Goal: Task Accomplishment & Management: Manage account settings

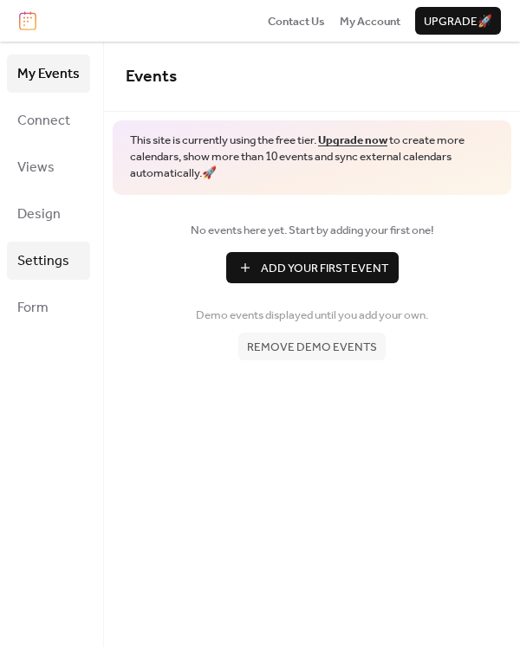
click at [56, 255] on span "Settings" at bounding box center [43, 262] width 52 height 28
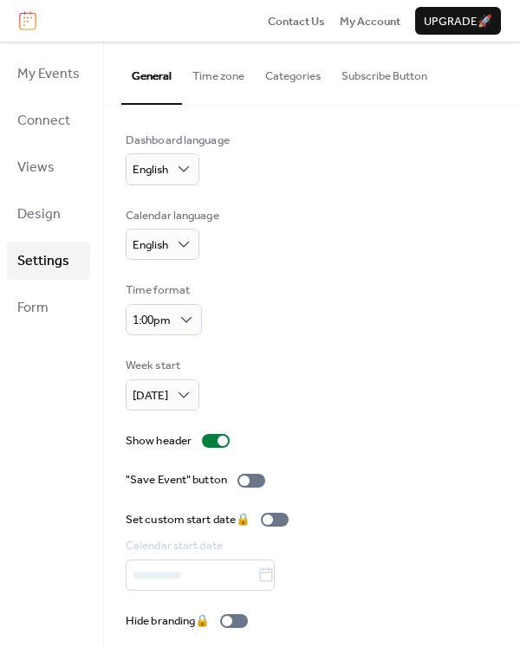
click at [44, 236] on ul "My Events Connect Views Design Settings Form" at bounding box center [48, 191] width 83 height 272
click at [44, 230] on link "Design" at bounding box center [48, 214] width 83 height 38
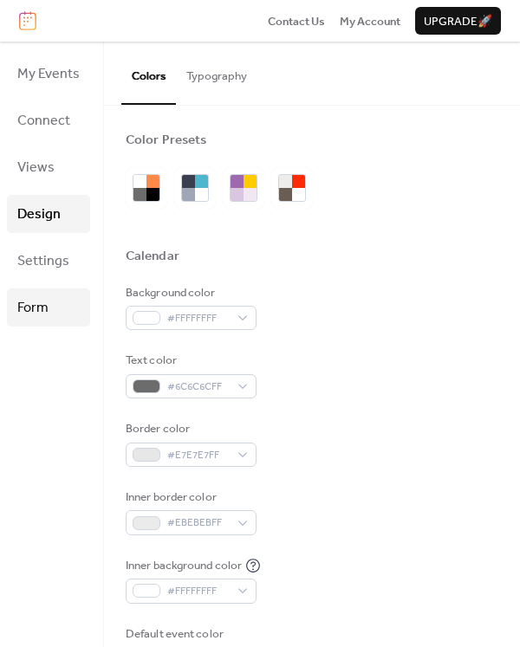
click at [33, 298] on span "Form" at bounding box center [32, 309] width 31 height 28
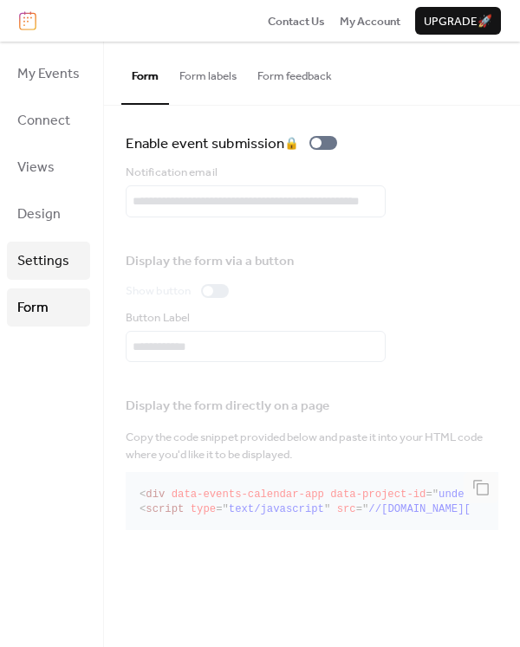
click at [53, 267] on span "Settings" at bounding box center [43, 262] width 52 height 28
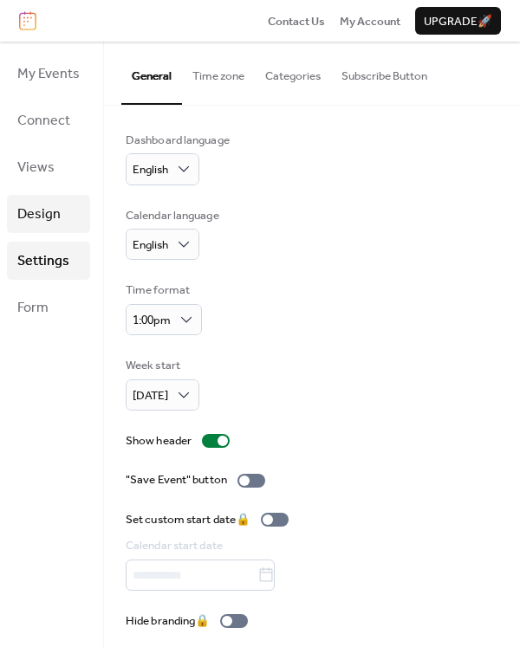
click at [43, 218] on span "Design" at bounding box center [38, 215] width 43 height 28
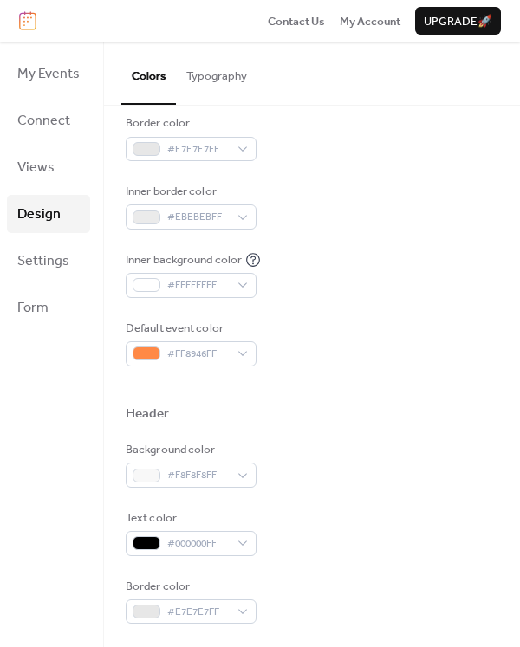
scroll to position [87, 0]
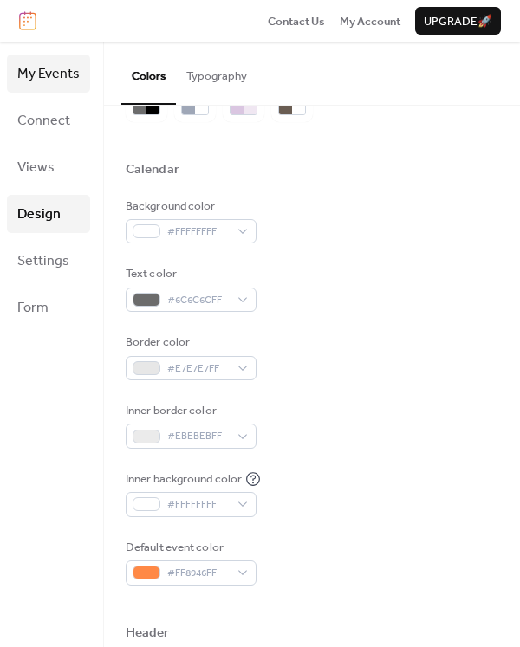
click at [72, 81] on span "My Events" at bounding box center [48, 75] width 62 height 28
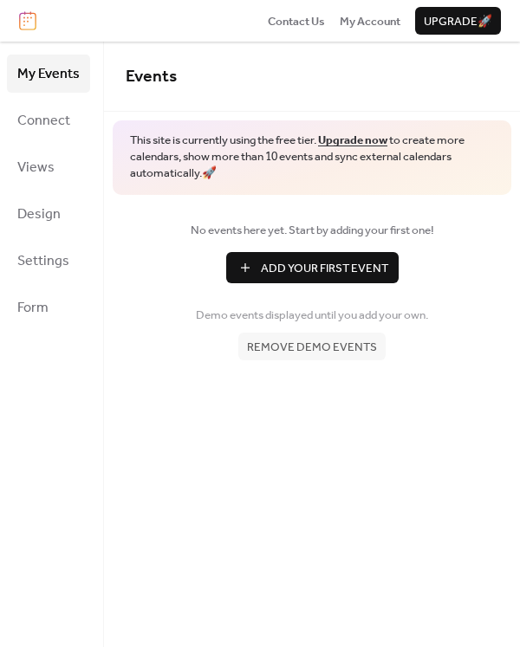
click at [372, 339] on span "Remove demo events" at bounding box center [312, 347] width 130 height 17
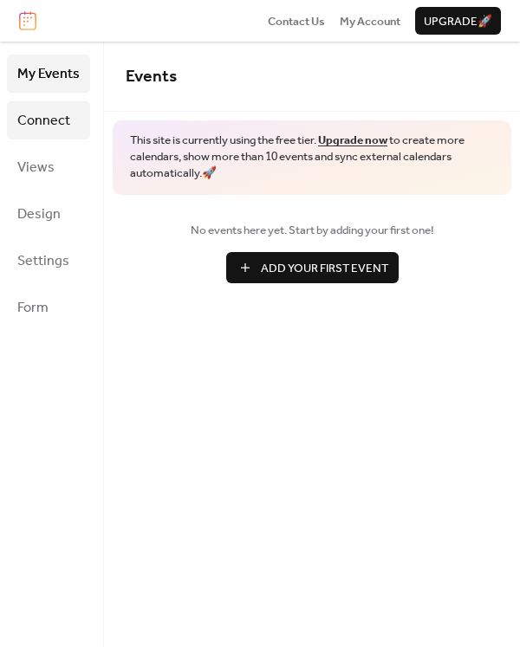
click at [36, 124] on span "Connect" at bounding box center [43, 121] width 53 height 28
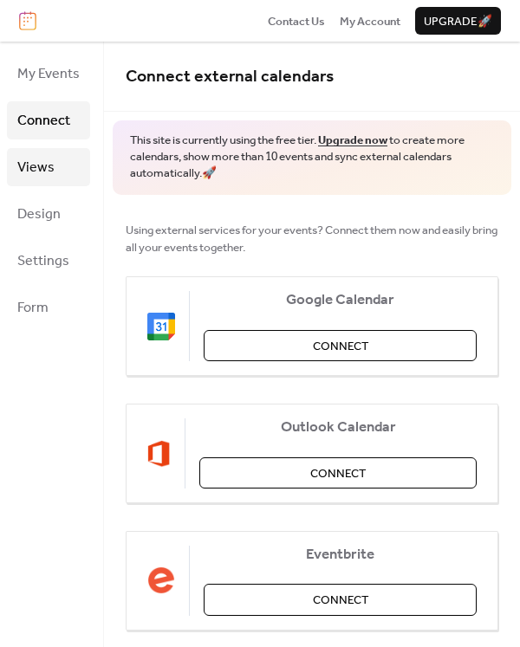
click at [48, 178] on span "Views" at bounding box center [35, 168] width 37 height 28
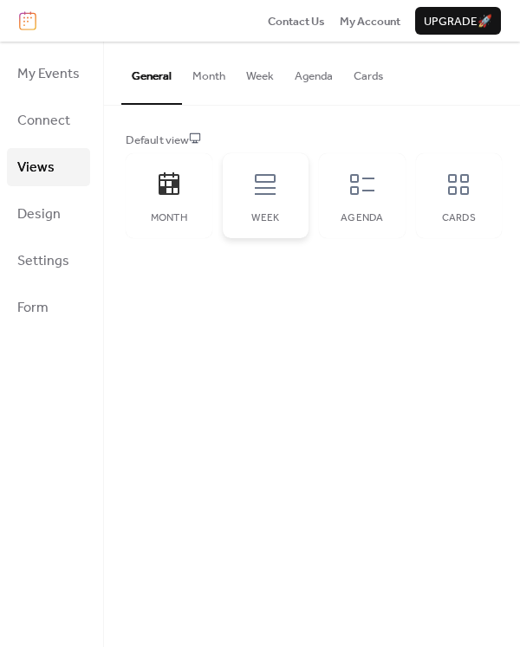
click at [224, 191] on div "Week" at bounding box center [266, 195] width 87 height 85
click at [191, 200] on div "Month" at bounding box center [169, 195] width 87 height 85
click at [78, 209] on link "Design" at bounding box center [48, 214] width 83 height 38
